Goal: Navigation & Orientation: Find specific page/section

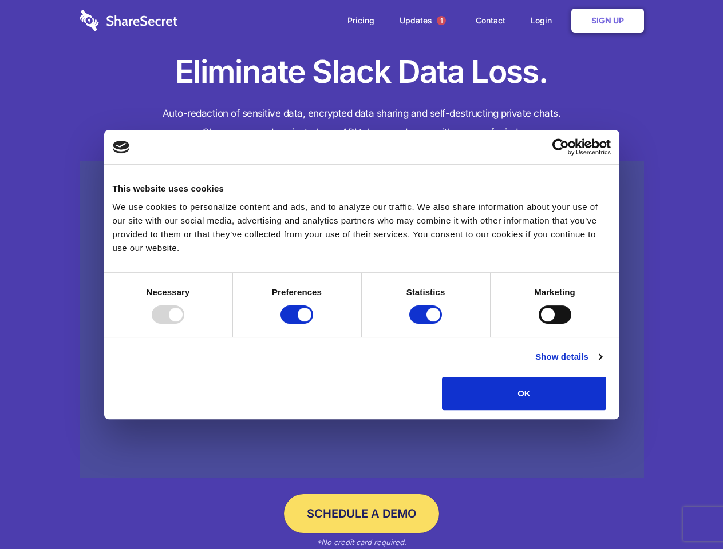
click at [184, 324] on div at bounding box center [168, 314] width 33 height 18
click at [313, 324] on input "Preferences" at bounding box center [296, 314] width 33 height 18
checkbox input "false"
click at [427, 324] on input "Statistics" at bounding box center [425, 314] width 33 height 18
checkbox input "false"
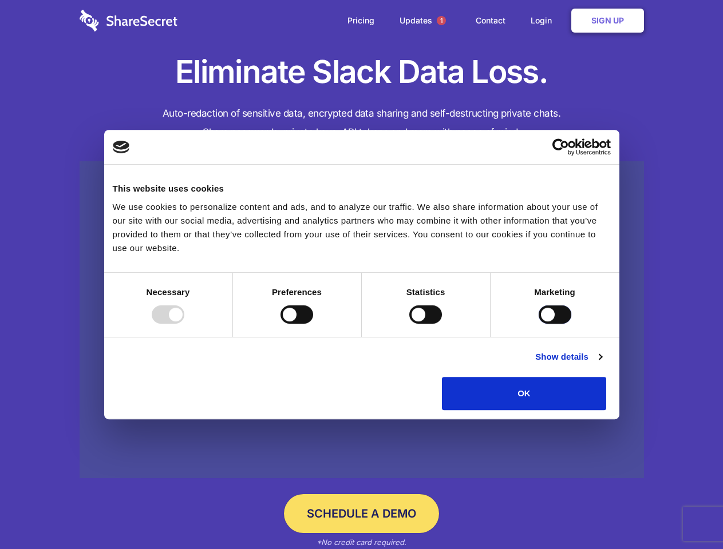
click at [538, 324] on input "Marketing" at bounding box center [554, 314] width 33 height 18
checkbox input "true"
click at [601, 364] on link "Show details" at bounding box center [568, 357] width 66 height 14
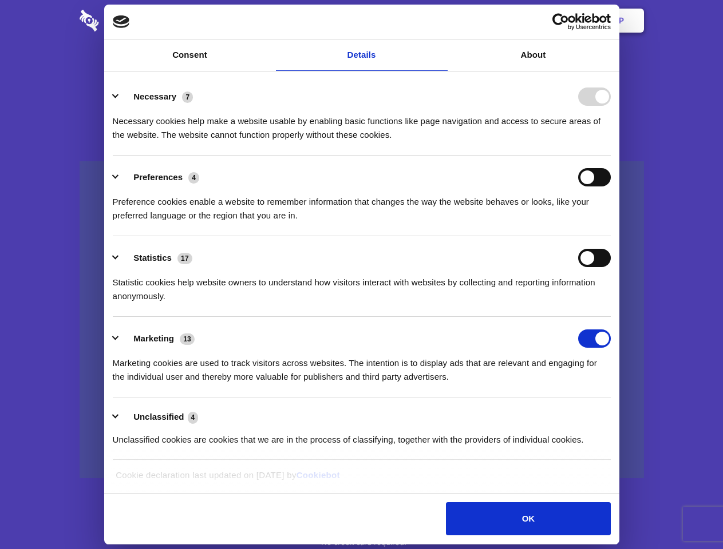
click at [610, 156] on li "Necessary 7 Necessary cookies help make a website usable by enabling basic func…" at bounding box center [362, 115] width 498 height 81
click at [440, 21] on span "1" at bounding box center [440, 20] width 9 height 9
